Goal: Find contact information: Find contact information

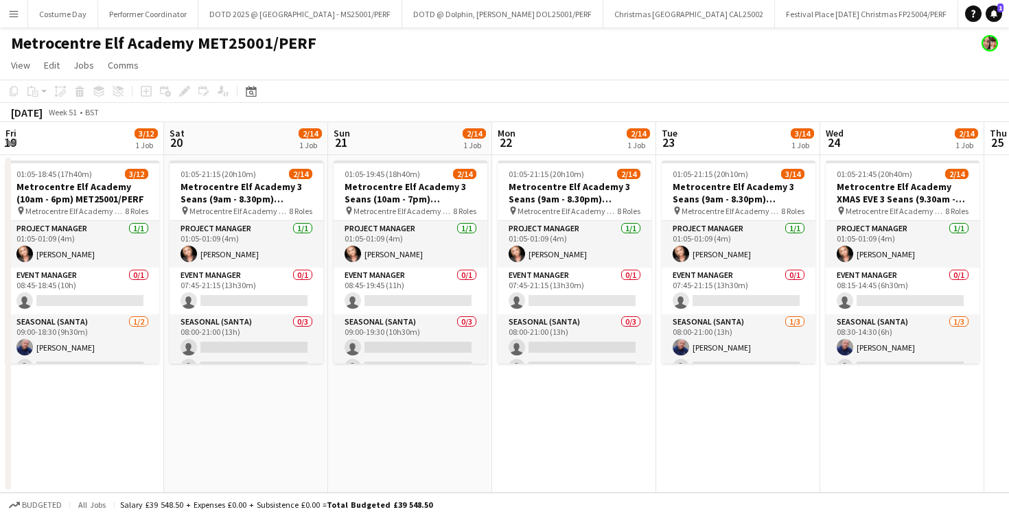
click at [14, 14] on app-icon "Menu" at bounding box center [13, 13] width 11 height 11
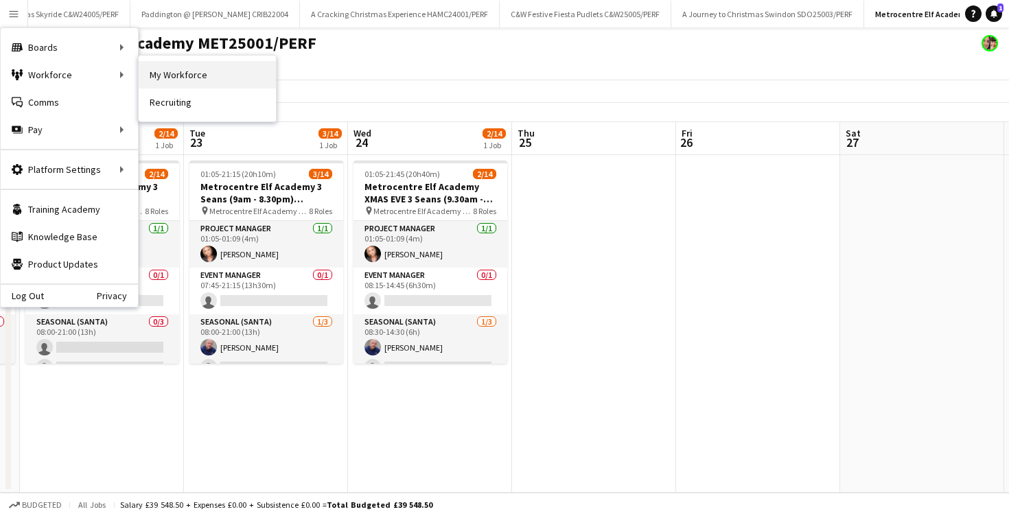
click at [152, 63] on link "My Workforce" at bounding box center [207, 74] width 137 height 27
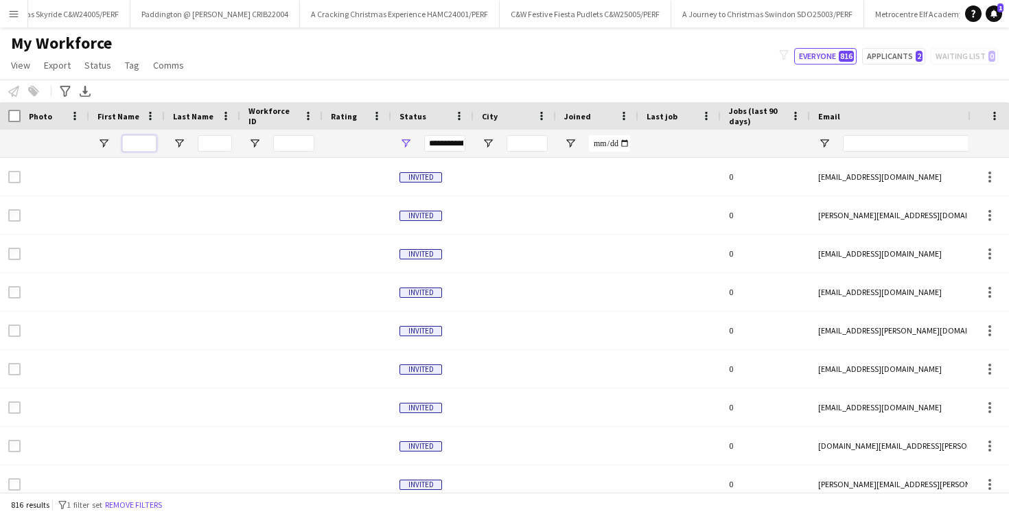
click at [140, 145] on input "First Name Filter Input" at bounding box center [139, 143] width 34 height 16
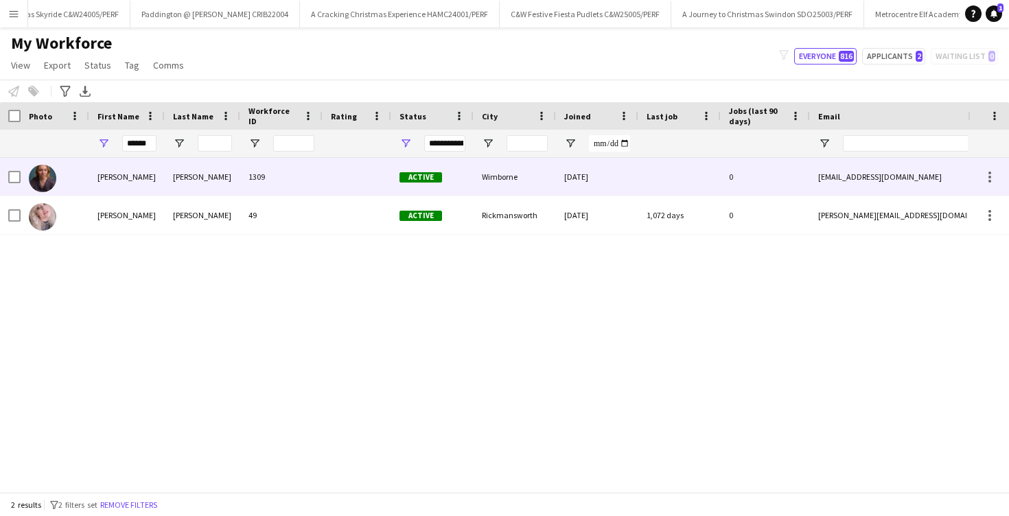
click at [179, 172] on div "[PERSON_NAME]" at bounding box center [202, 177] width 75 height 38
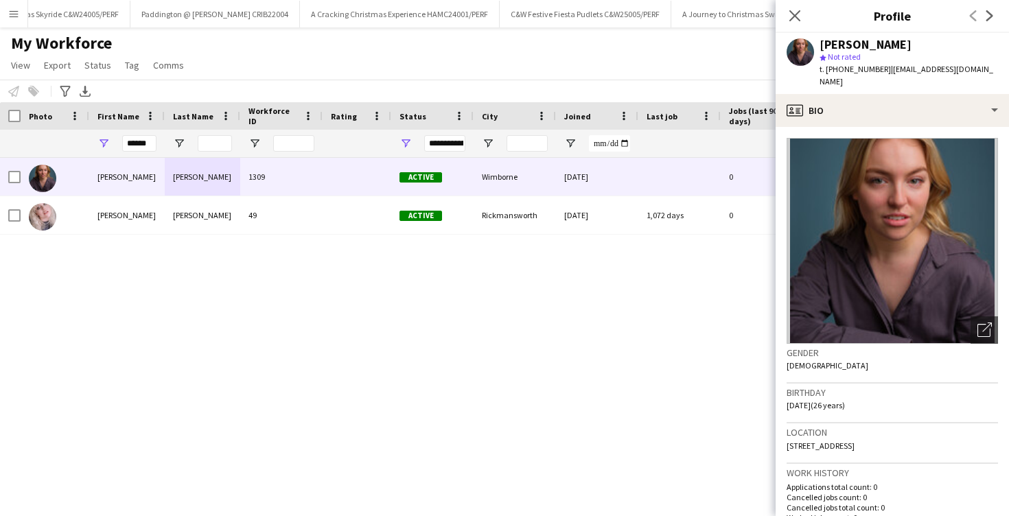
drag, startPoint x: 826, startPoint y: 84, endPoint x: 890, endPoint y: 69, distance: 66.2
click at [890, 69] on span "| [EMAIL_ADDRESS][DOMAIN_NAME]" at bounding box center [906, 75] width 174 height 23
copy span "[EMAIL_ADDRESS][DOMAIN_NAME]"
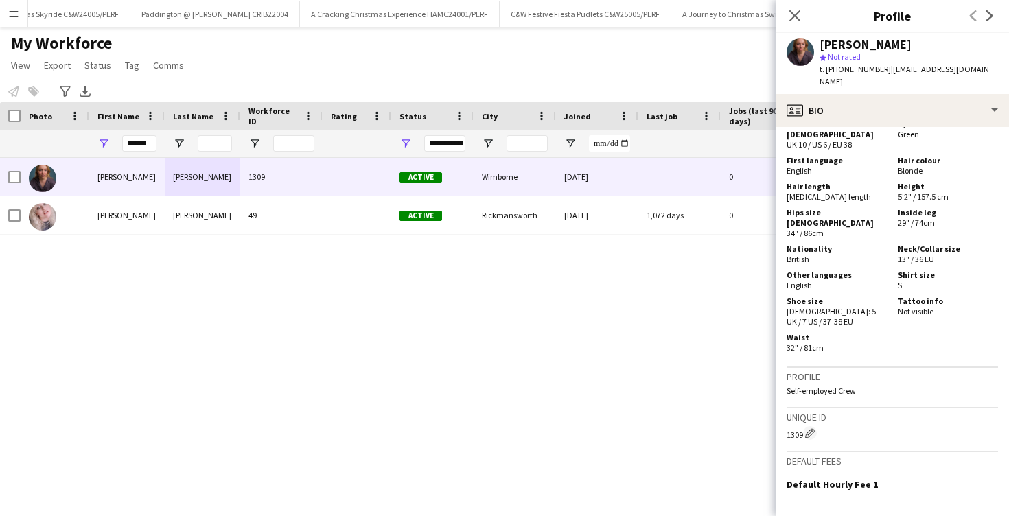
scroll to position [1020, 0]
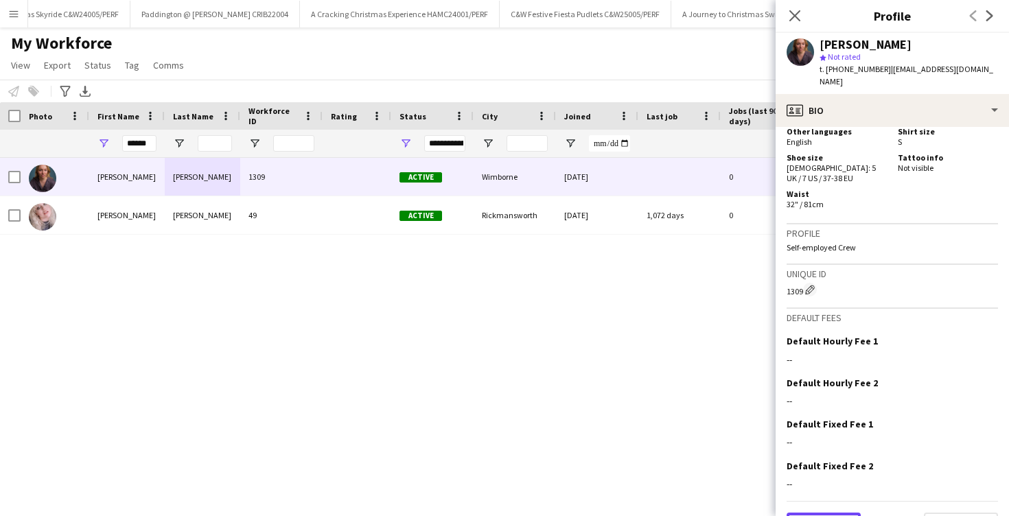
click at [824, 513] on button "Previous" at bounding box center [823, 526] width 74 height 27
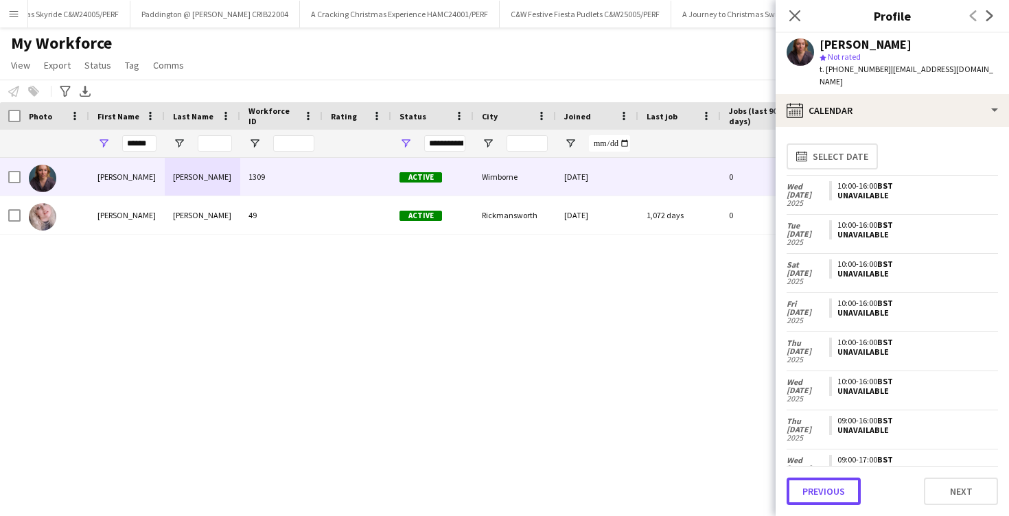
click at [824, 498] on button "Previous" at bounding box center [823, 491] width 74 height 27
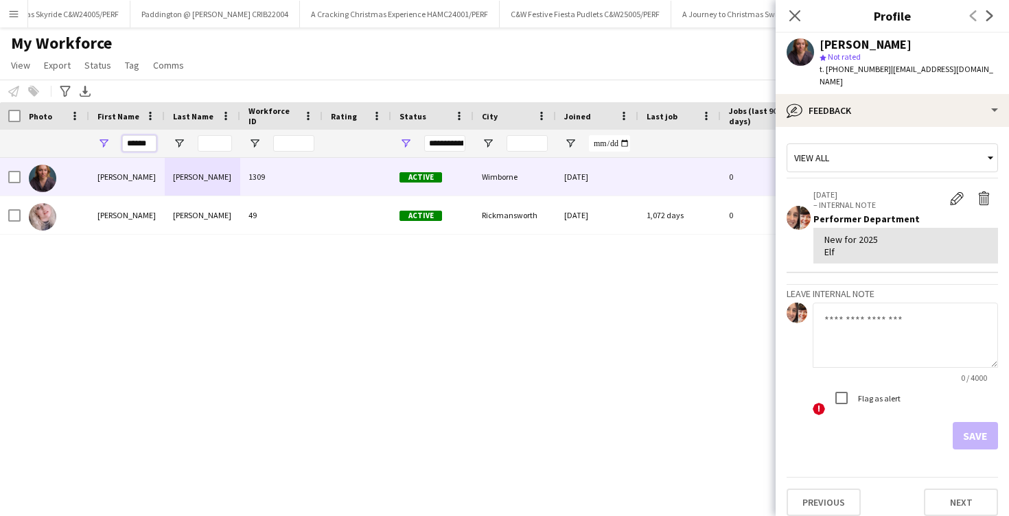
click at [150, 142] on input "******" at bounding box center [139, 143] width 34 height 16
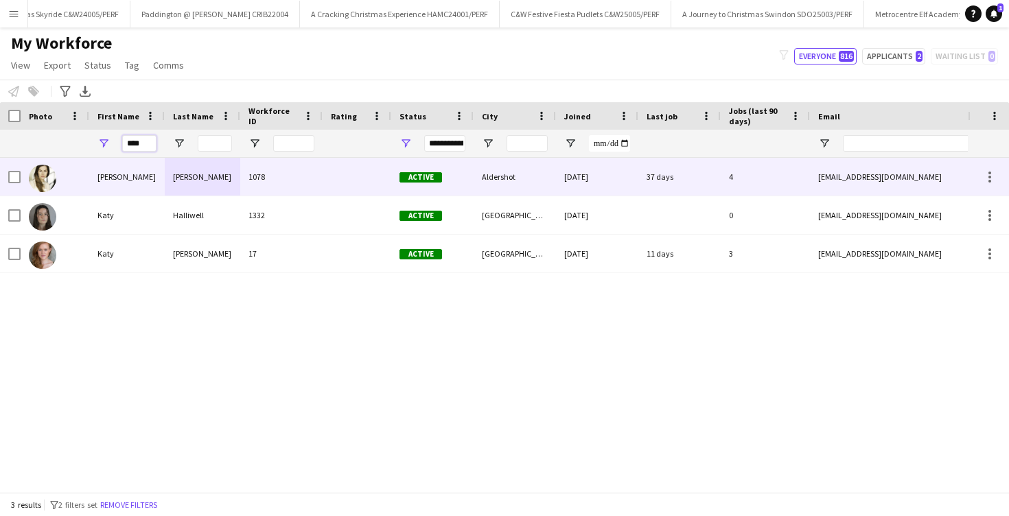
type input "****"
click at [170, 224] on div "Halliwell" at bounding box center [202, 215] width 75 height 38
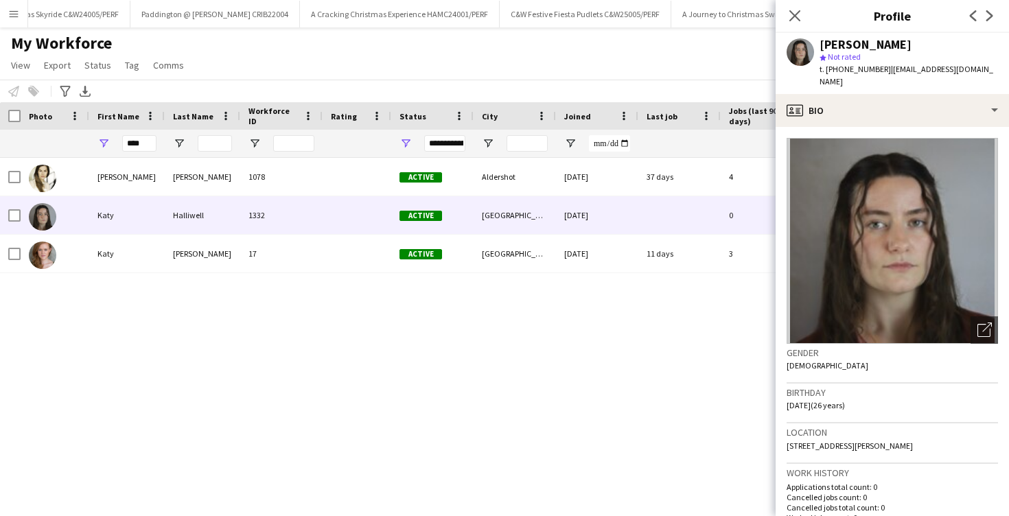
scroll to position [907, 0]
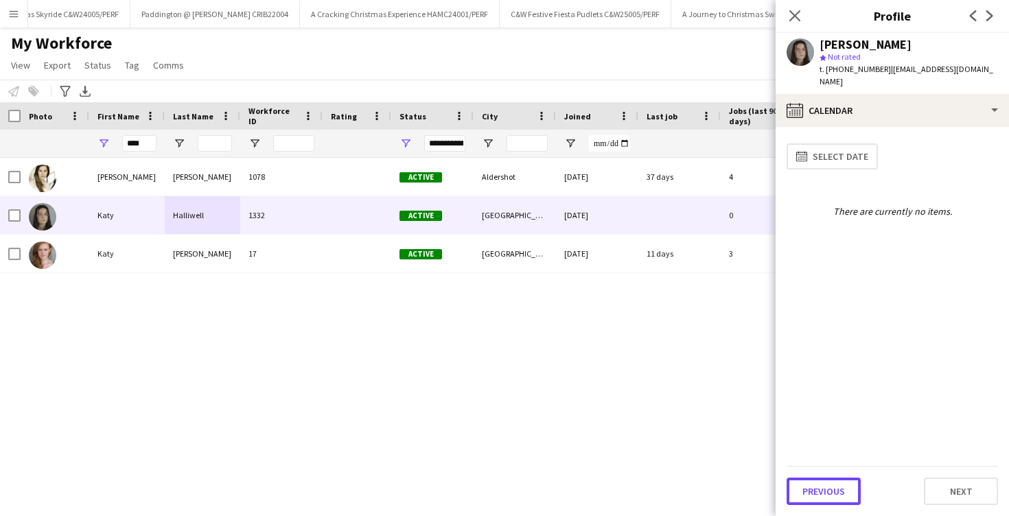
click at [817, 489] on button "Previous" at bounding box center [823, 491] width 74 height 27
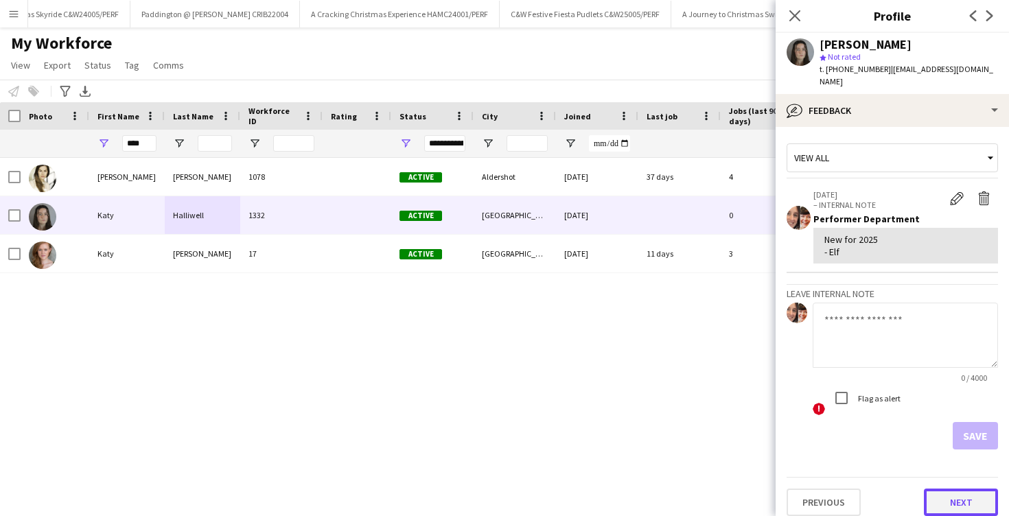
click at [957, 489] on button "Next" at bounding box center [961, 502] width 74 height 27
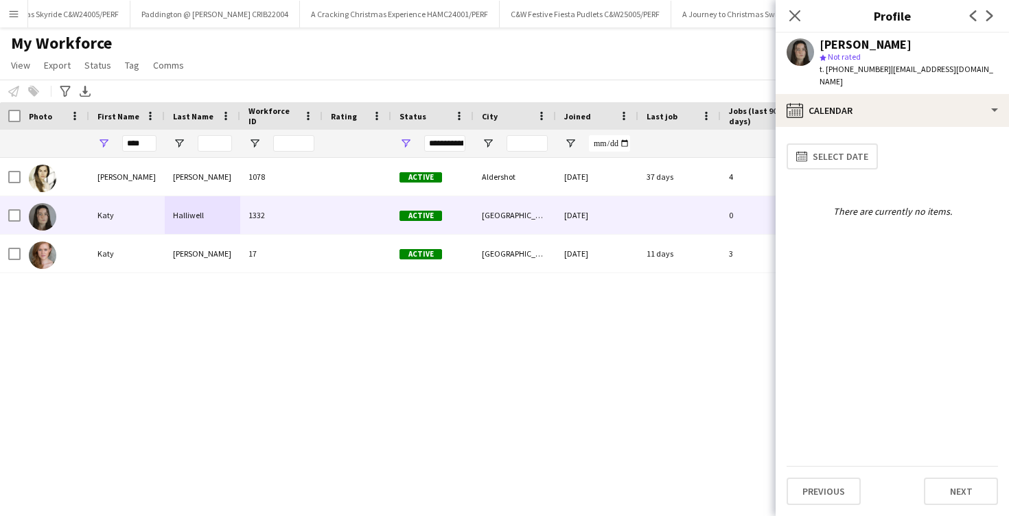
click at [957, 481] on button "Next" at bounding box center [961, 491] width 74 height 27
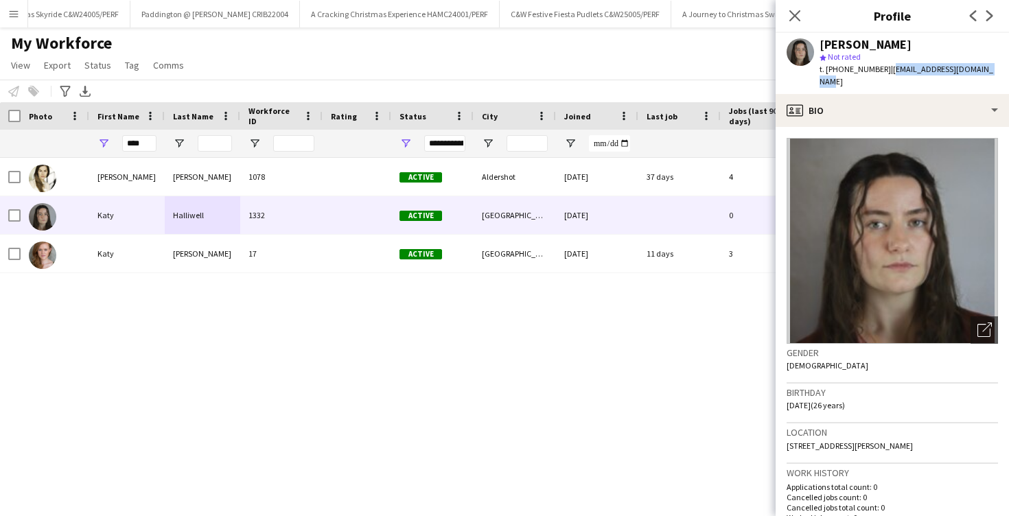
drag, startPoint x: 889, startPoint y: 67, endPoint x: 1001, endPoint y: 67, distance: 111.9
click at [1001, 67] on app-profile-header "[PERSON_NAME] star Not rated t. [PHONE_NUMBER] | [EMAIL_ADDRESS][DOMAIN_NAME]" at bounding box center [891, 63] width 233 height 61
copy span "[EMAIL_ADDRESS][DOMAIN_NAME]"
